Goal: Check status: Check status

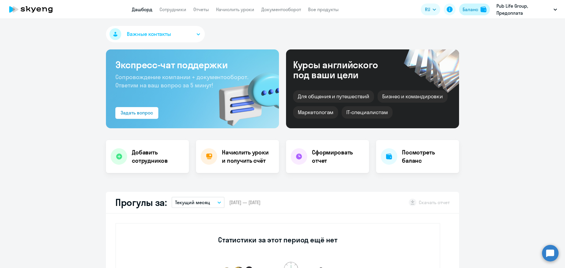
click at [473, 11] on div "Баланс" at bounding box center [471, 9] width 16 height 7
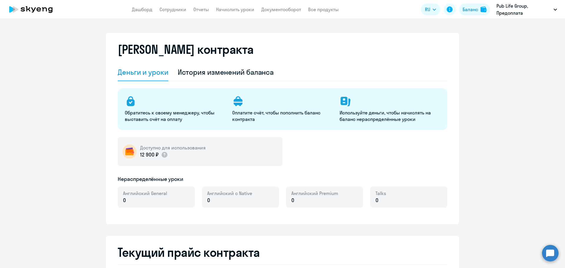
select select "english_adult_not_native_speaker"
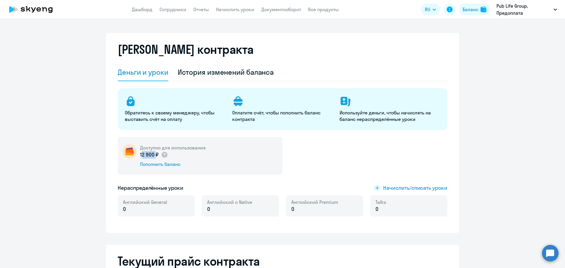
drag, startPoint x: 152, startPoint y: 156, endPoint x: 138, endPoint y: 157, distance: 14.8
click at [138, 157] on div "Доступно для использования 12 900 ₽ Пополнить баланс" at bounding box center [200, 156] width 165 height 38
click at [286, 167] on div "Доступно для использования 12 900 ₽ Пополнить баланс" at bounding box center [283, 156] width 330 height 38
drag, startPoint x: 216, startPoint y: 49, endPoint x: 113, endPoint y: 50, distance: 103.4
click at [113, 50] on div "[PERSON_NAME] контракта [PERSON_NAME] и уроки История изменений баланса Обратит…" at bounding box center [282, 133] width 353 height 200
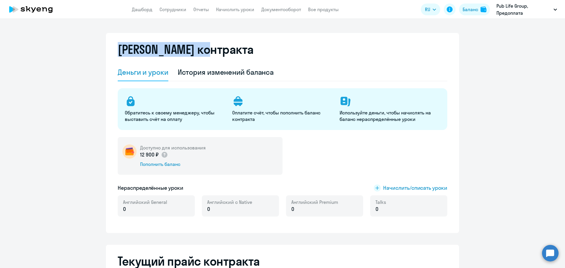
click at [119, 38] on div "[PERSON_NAME] контракта [PERSON_NAME] и уроки История изменений баланса Обратит…" at bounding box center [282, 133] width 353 height 200
drag, startPoint x: 117, startPoint y: 49, endPoint x: 237, endPoint y: 59, distance: 120.3
click at [237, 59] on div "[PERSON_NAME] контракта" at bounding box center [283, 52] width 330 height 21
click at [243, 52] on div "[PERSON_NAME] контракта" at bounding box center [283, 52] width 330 height 21
